Goal: Communication & Community: Answer question/provide support

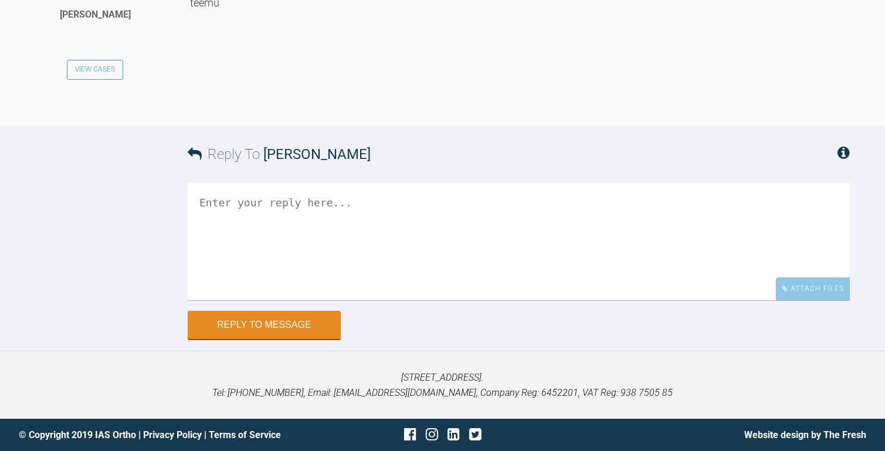
scroll to position [6379, 0]
click at [296, 300] on textarea at bounding box center [519, 241] width 662 height 117
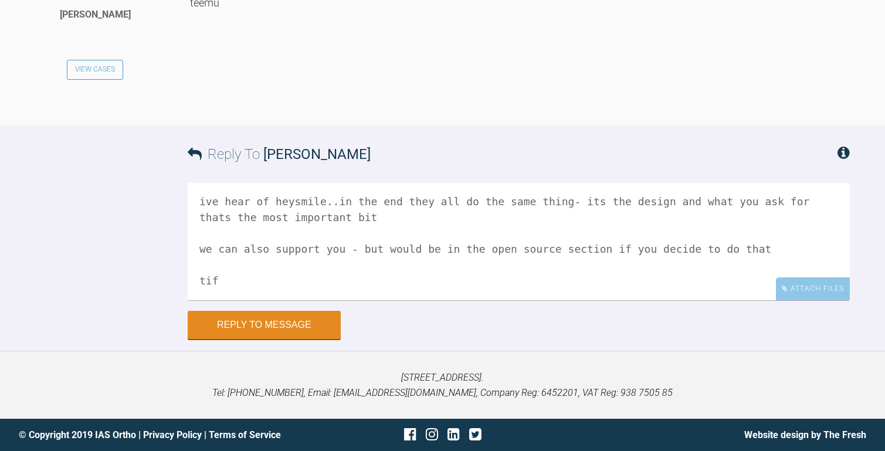
scroll to position [114, 0]
type textarea "hi [PERSON_NAME] that is a fine plan- yes you can always refine and yes 4 weeks…"
click at [251, 340] on button "Reply to Message" at bounding box center [264, 326] width 153 height 28
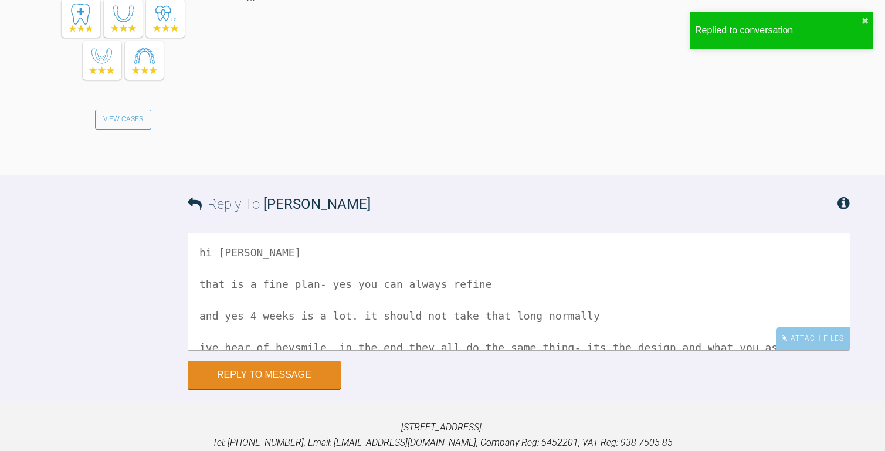
scroll to position [6458, 0]
